Goal: Task Accomplishment & Management: Complete application form

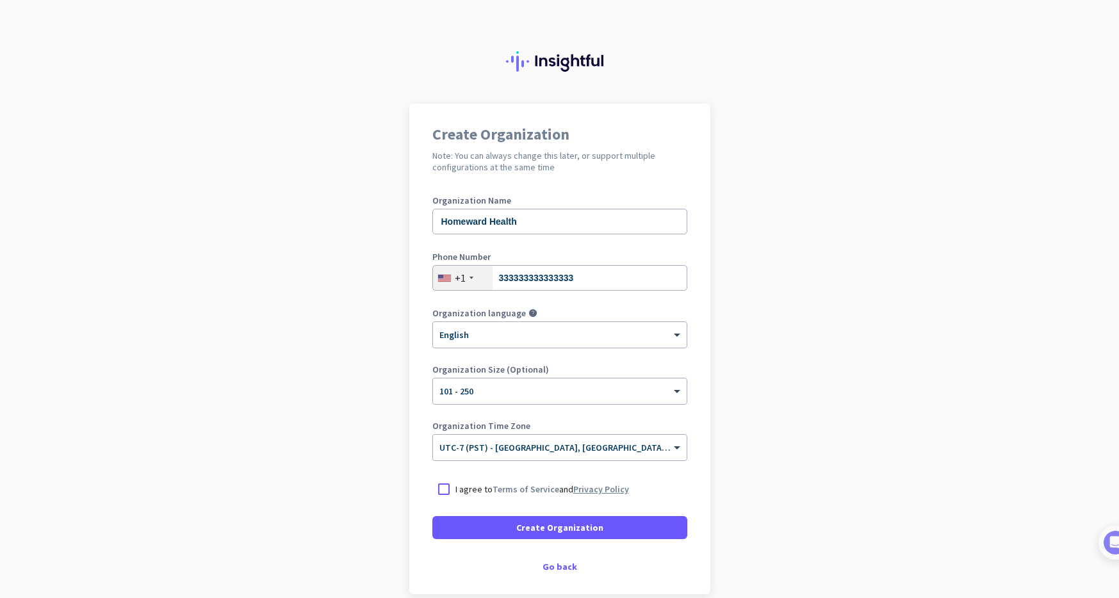
click at [573, 491] on link "Privacy Policy" at bounding box center [601, 490] width 56 height 12
click at [448, 487] on div at bounding box center [443, 489] width 23 height 23
click at [514, 526] on span at bounding box center [559, 527] width 255 height 31
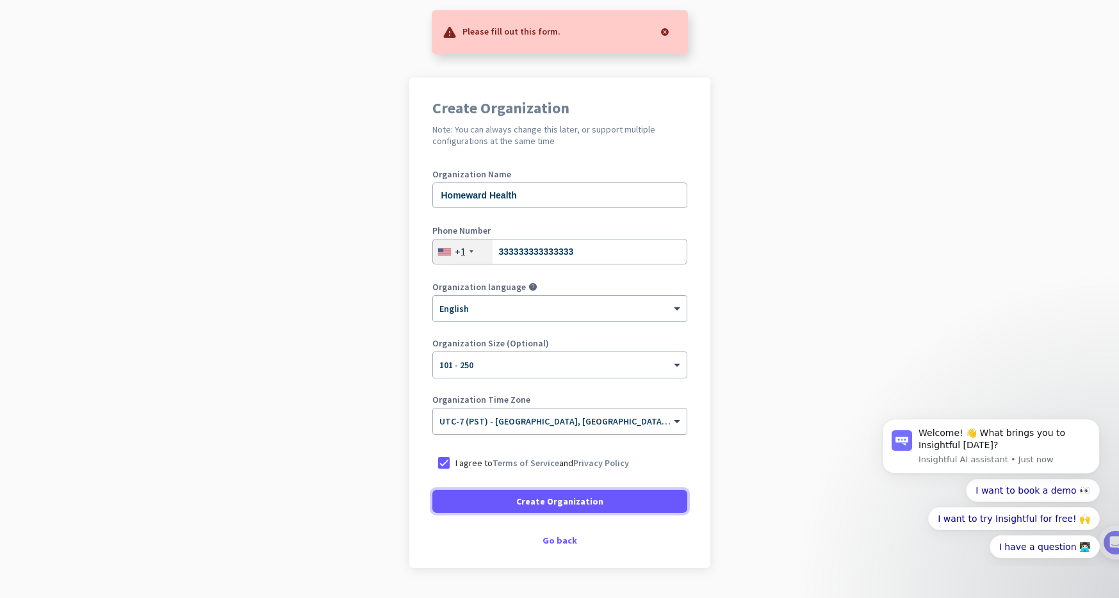
scroll to position [22, 0]
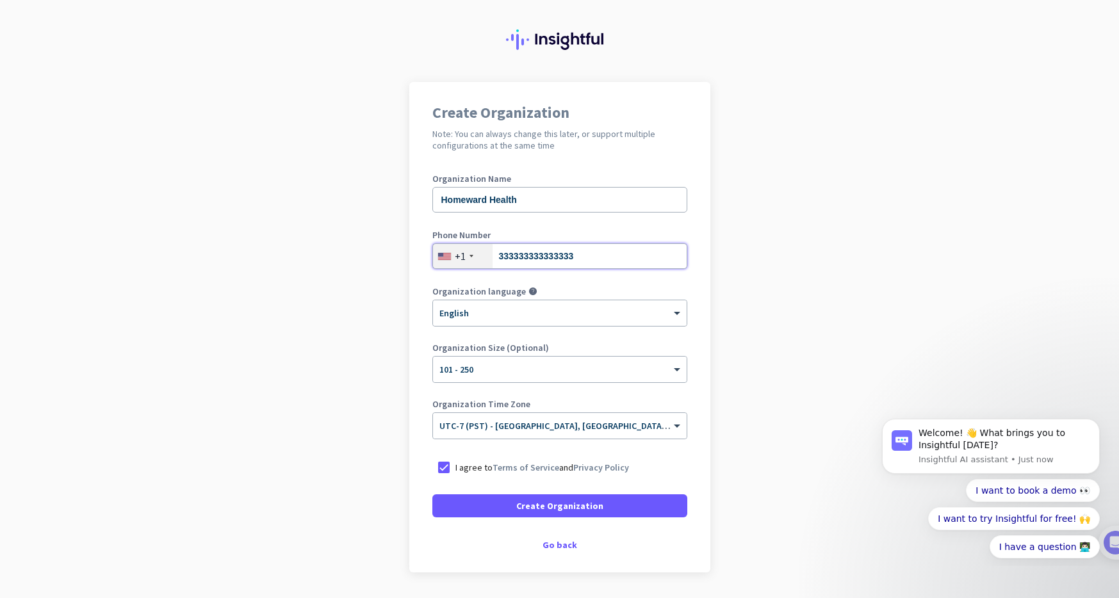
click at [512, 244] on input "333333333333333" at bounding box center [559, 256] width 255 height 26
click at [515, 250] on input "333333333333333" at bounding box center [559, 256] width 255 height 26
paste input "[PHONE_NUMBER]"
type input "[PHONE_NUMBER]"
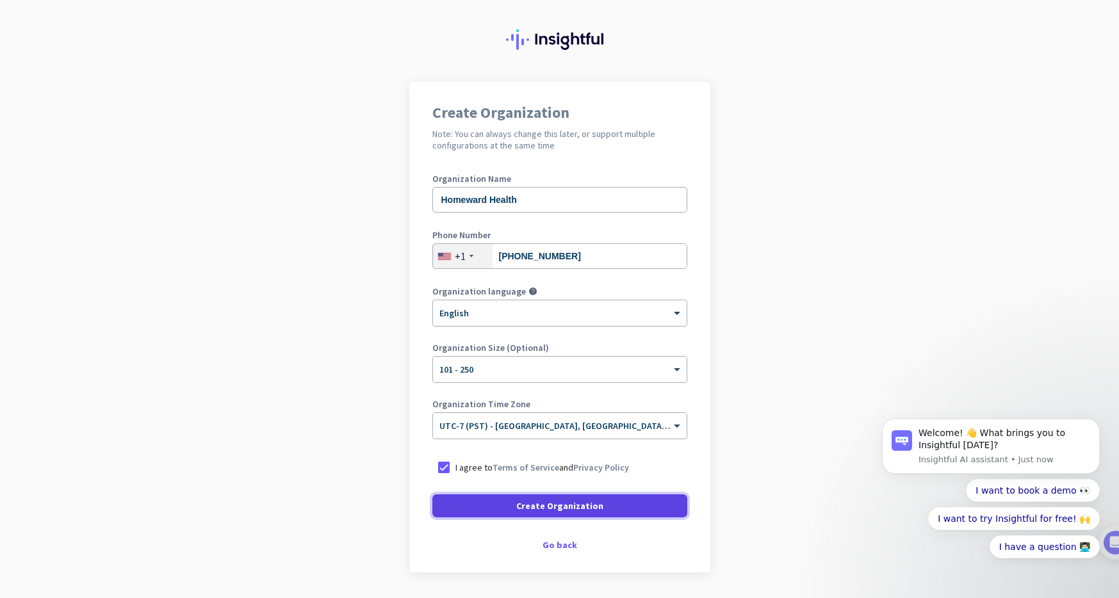
click at [584, 507] on span "Create Organization" at bounding box center [559, 506] width 87 height 13
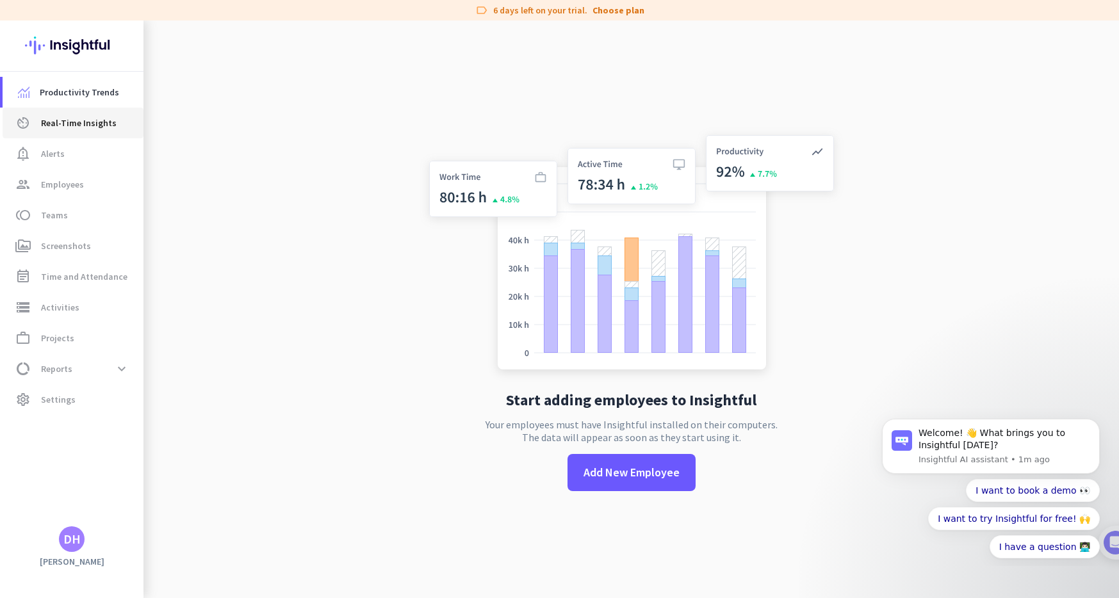
click at [102, 122] on span "Real-Time Insights" at bounding box center [79, 122] width 76 height 15
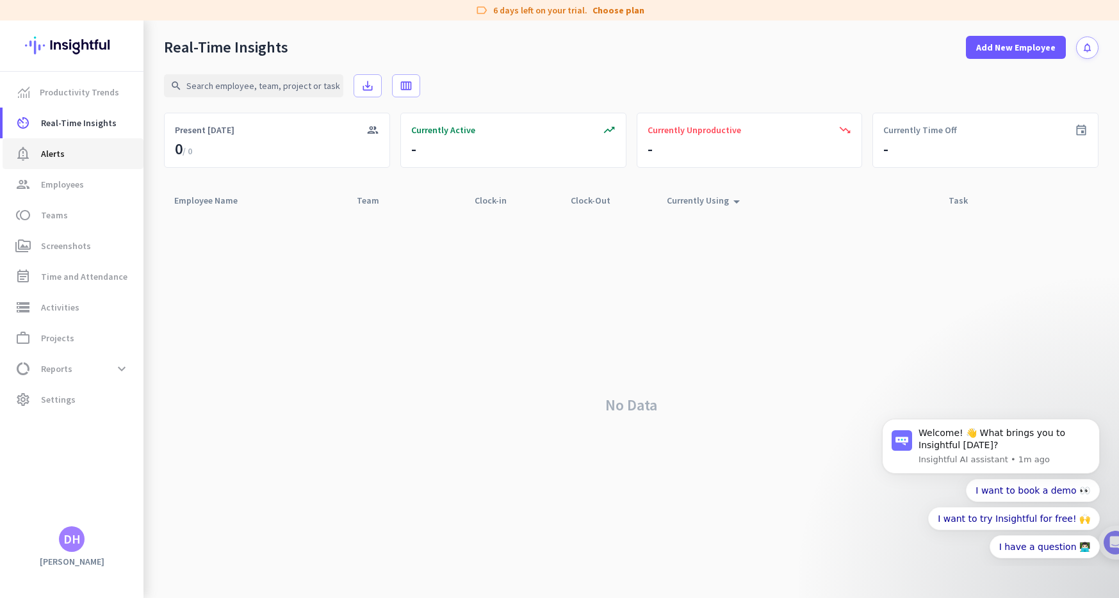
click at [77, 149] on span "notification_important Alerts" at bounding box center [73, 153] width 120 height 15
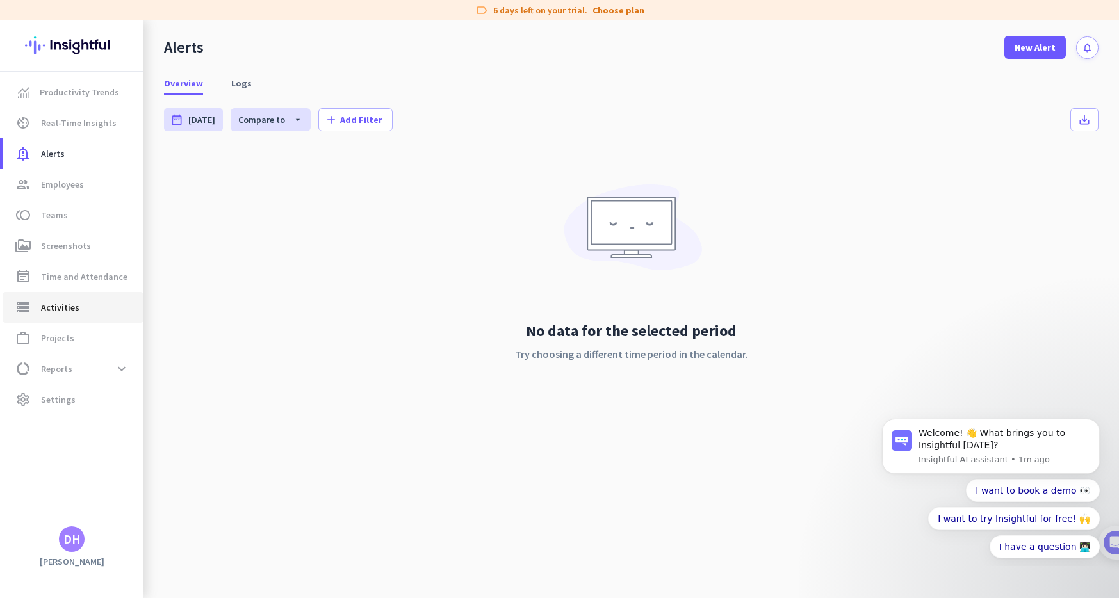
click at [103, 309] on span "storage Activities" at bounding box center [73, 307] width 120 height 15
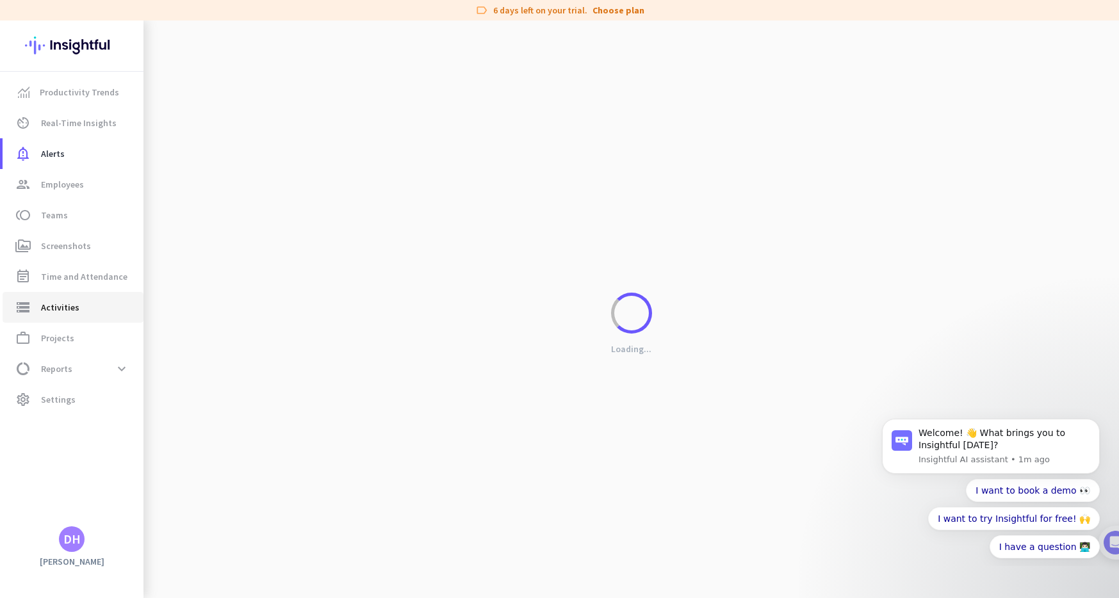
type input "[DATE]"
